Goal: Transaction & Acquisition: Purchase product/service

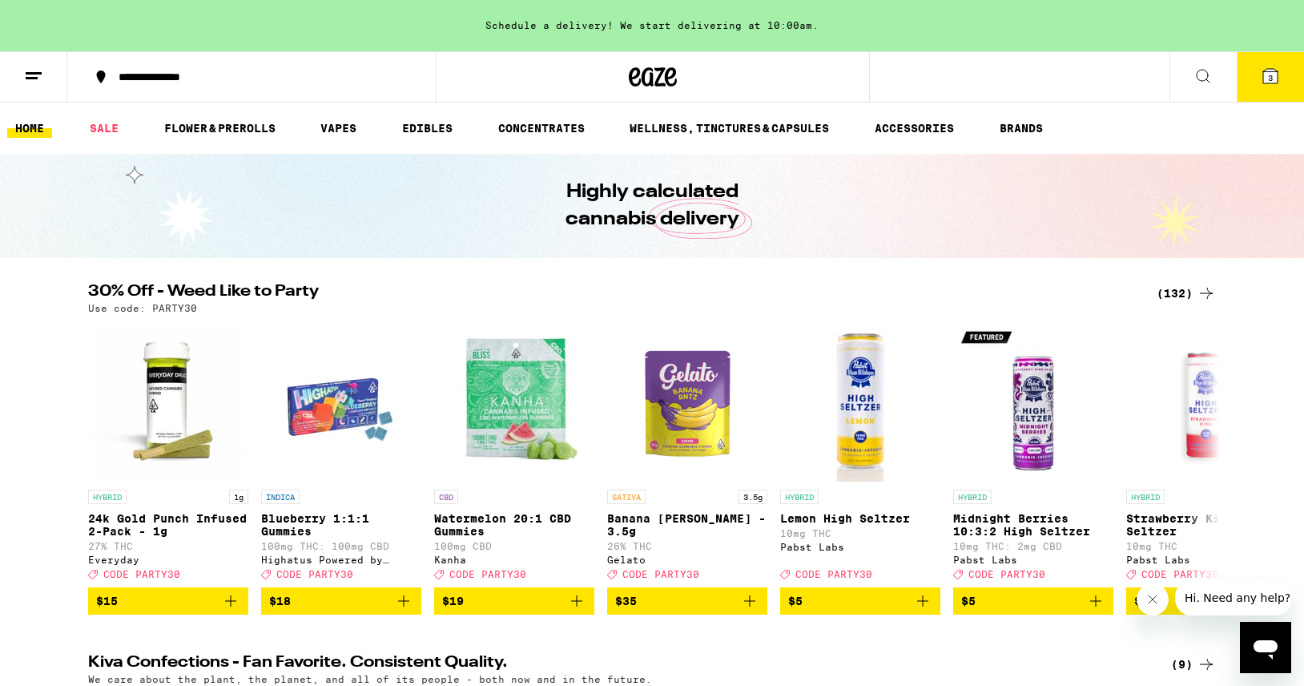
click at [1178, 290] on div "(132)" at bounding box center [1186, 293] width 59 height 19
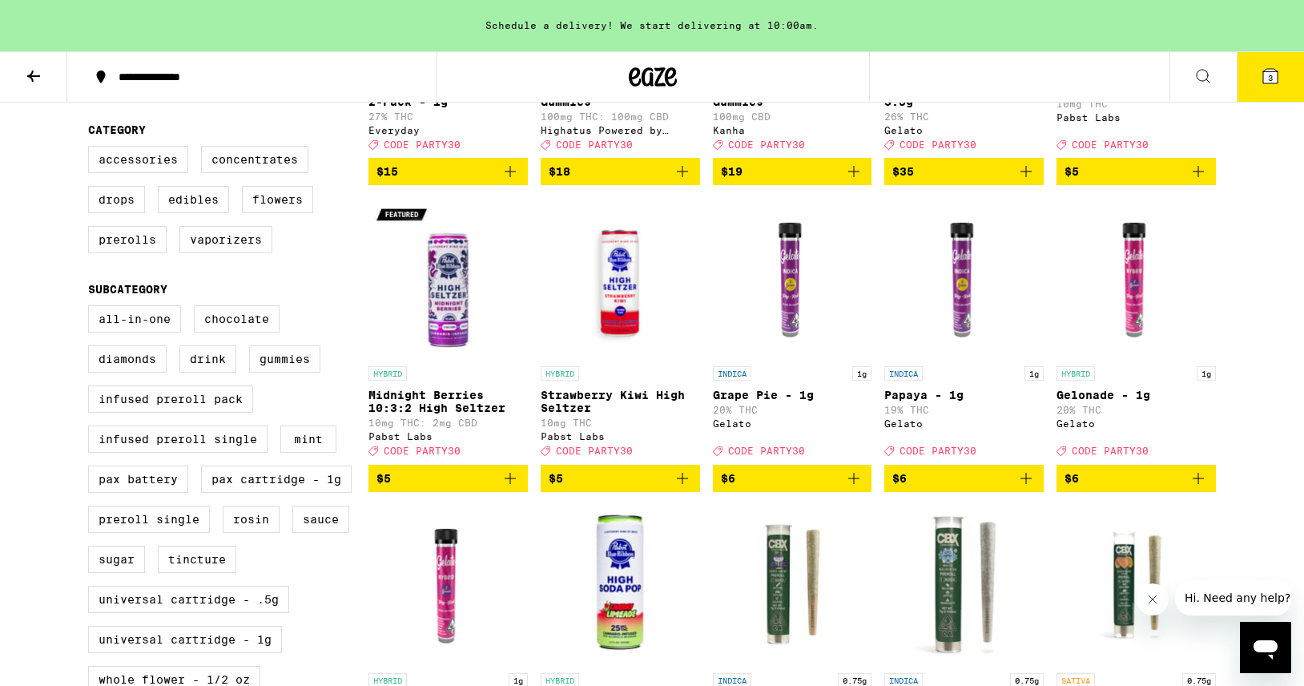
scroll to position [375, 0]
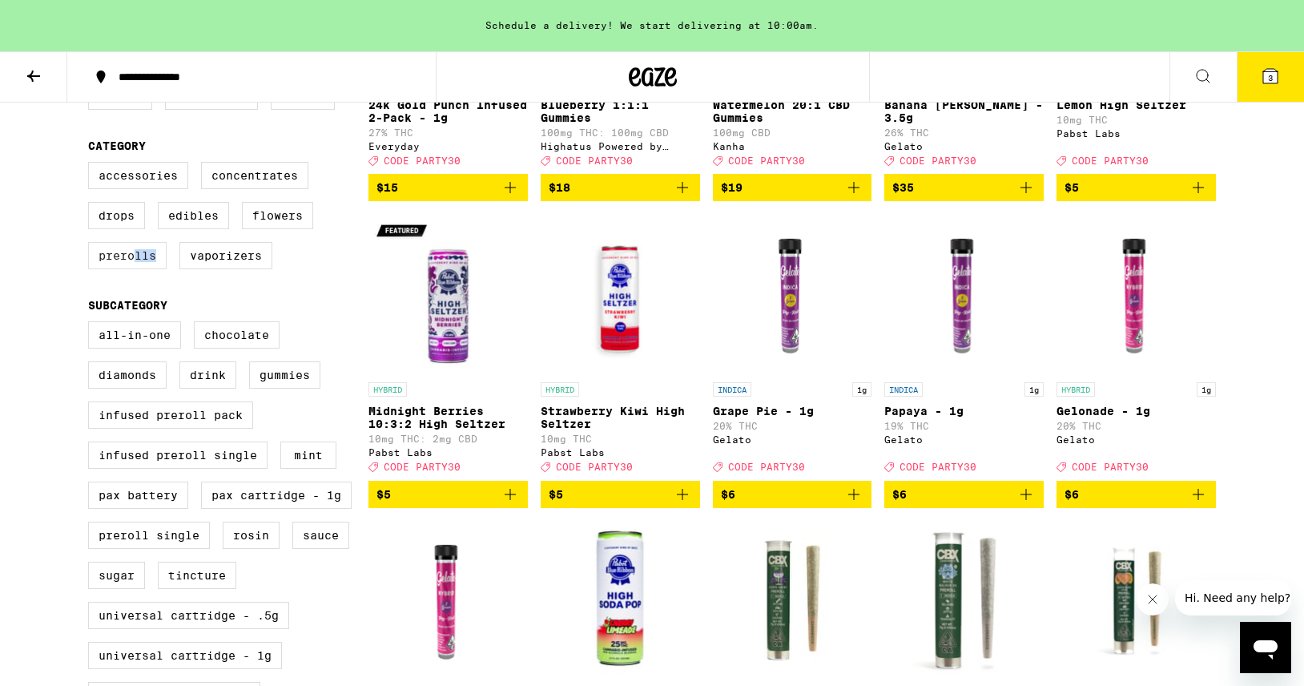
click at [135, 269] on label "Prerolls" at bounding box center [127, 255] width 79 height 27
click at [130, 269] on label "Prerolls" at bounding box center [127, 255] width 79 height 27
click at [92, 165] on input "Prerolls" at bounding box center [91, 164] width 1 height 1
checkbox input "true"
